Goal: Transaction & Acquisition: Purchase product/service

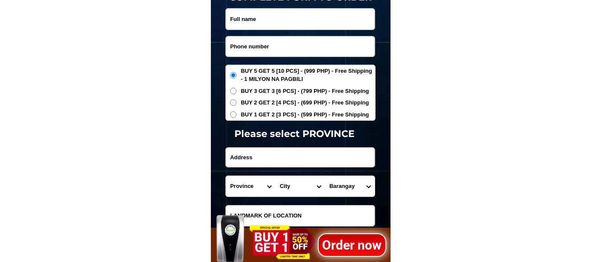
scroll to position [2863, 0]
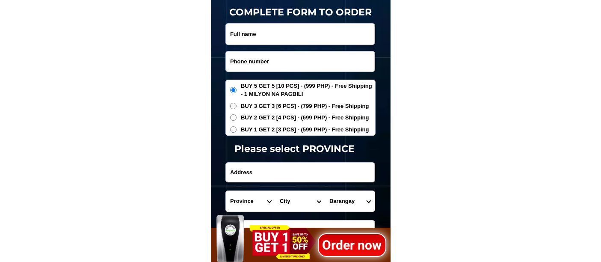
click at [290, 60] on input "Input phone_number" at bounding box center [300, 61] width 149 height 20
paste input "09161187449"
type input "09161187449"
click at [271, 34] on input "Input full_name" at bounding box center [300, 34] width 149 height 21
paste input "[PERSON_NAME]bornea"
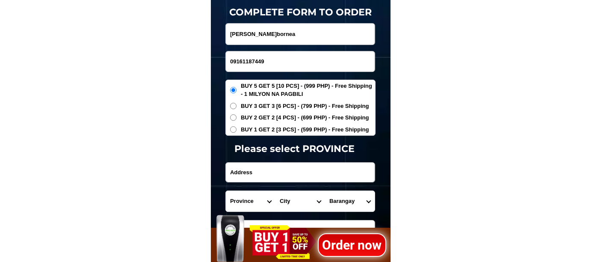
type input "[PERSON_NAME]bornea"
click at [269, 106] on span "BUY 3 GET 3 [6 PCS] - (799 PHP) - Free Shipping" at bounding box center [305, 106] width 128 height 9
click at [237, 106] on input "BUY 3 GET 3 [6 PCS] - (799 PHP) - Free Shipping" at bounding box center [233, 106] width 6 height 6
radio input "true"
click at [262, 132] on span "BUY 1 GET 2 [3 PCS] - (599 PHP) - Free Shipping" at bounding box center [305, 129] width 128 height 9
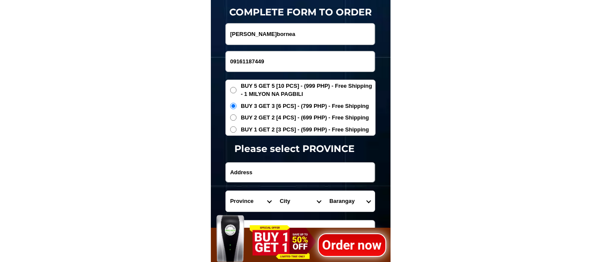
click at [237, 132] on input "BUY 1 GET 2 [3 PCS] - (599 PHP) - Free Shipping" at bounding box center [233, 129] width 6 height 6
radio input "true"
click at [257, 173] on input "Input address" at bounding box center [300, 172] width 149 height 19
paste input "college park purok 18 musuan [PERSON_NAME] phillippines CMU overpast gate4( 3pc…"
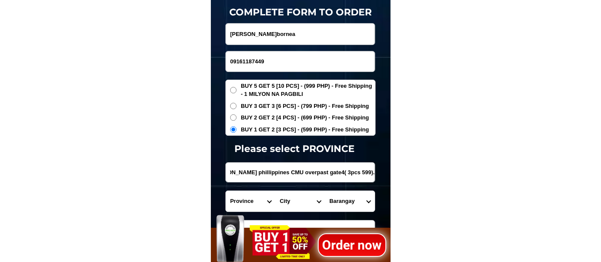
type input "college park purok 18 musuan [PERSON_NAME] phillippines CMU overpast gate4( 3pc…"
click at [248, 196] on select "Province [GEOGRAPHIC_DATA] [GEOGRAPHIC_DATA][PERSON_NAME][GEOGRAPHIC_DATA][GEOG…" at bounding box center [251, 201] width 50 height 21
select select "63_623"
click at [226, 191] on select "Province [GEOGRAPHIC_DATA] [GEOGRAPHIC_DATA][PERSON_NAME][GEOGRAPHIC_DATA][GEOG…" at bounding box center [251, 201] width 50 height 21
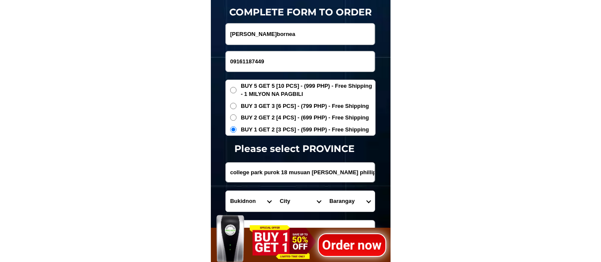
click at [288, 201] on select "City [GEOGRAPHIC_DATA]-[GEOGRAPHIC_DATA][PERSON_NAME][GEOGRAPHIC_DATA]-[GEOGRAP…" at bounding box center [300, 201] width 50 height 21
select select "63_6239850"
click at [275, 191] on select "City [GEOGRAPHIC_DATA]-[GEOGRAPHIC_DATA][PERSON_NAME][GEOGRAPHIC_DATA]-[GEOGRAP…" at bounding box center [300, 201] width 50 height 21
click at [348, 199] on select "[GEOGRAPHIC_DATA] (spring) Camp i [GEOGRAPHIC_DATA]-an [GEOGRAPHIC_DATA] [GEOGR…" at bounding box center [350, 201] width 50 height 21
select select "63_62398504216"
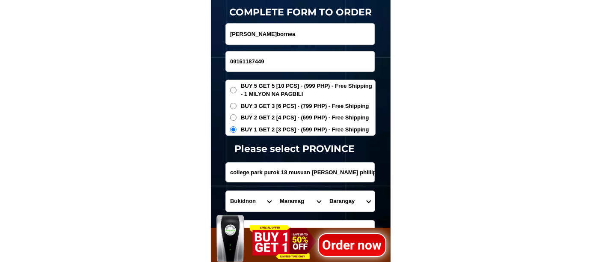
click at [325, 191] on select "[GEOGRAPHIC_DATA] (spring) Camp i [GEOGRAPHIC_DATA]-an [GEOGRAPHIC_DATA] [GEOGR…" at bounding box center [350, 201] width 50 height 21
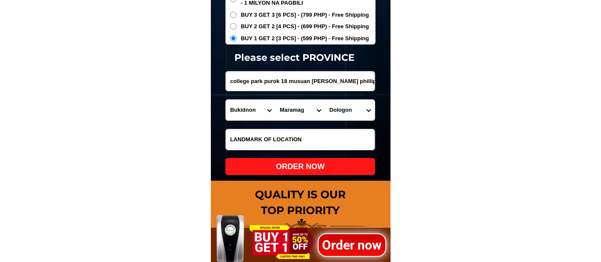
scroll to position [2958, 0]
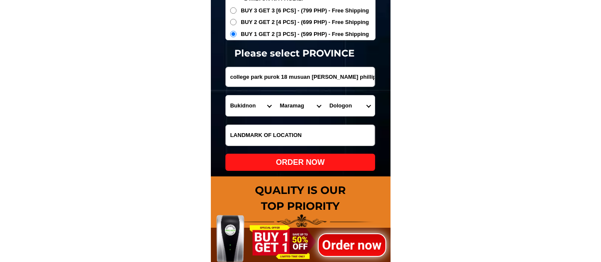
click at [311, 162] on div "ORDER NOW" at bounding box center [300, 163] width 150 height 12
radio input "true"
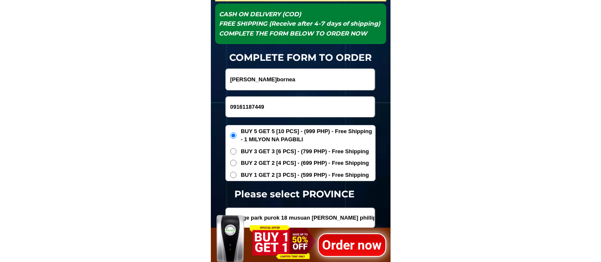
scroll to position [2816, 0]
